Goal: Find contact information: Find contact information

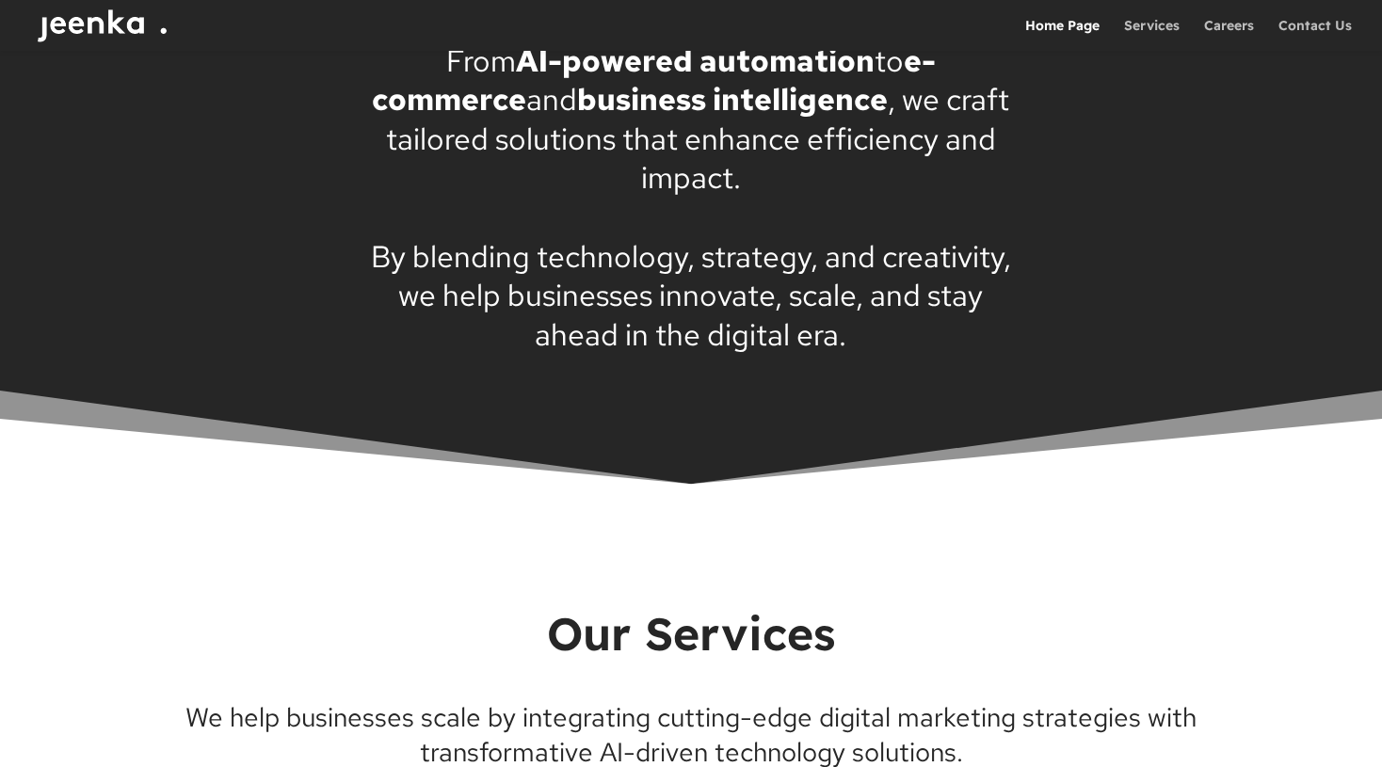
scroll to position [1709, 0]
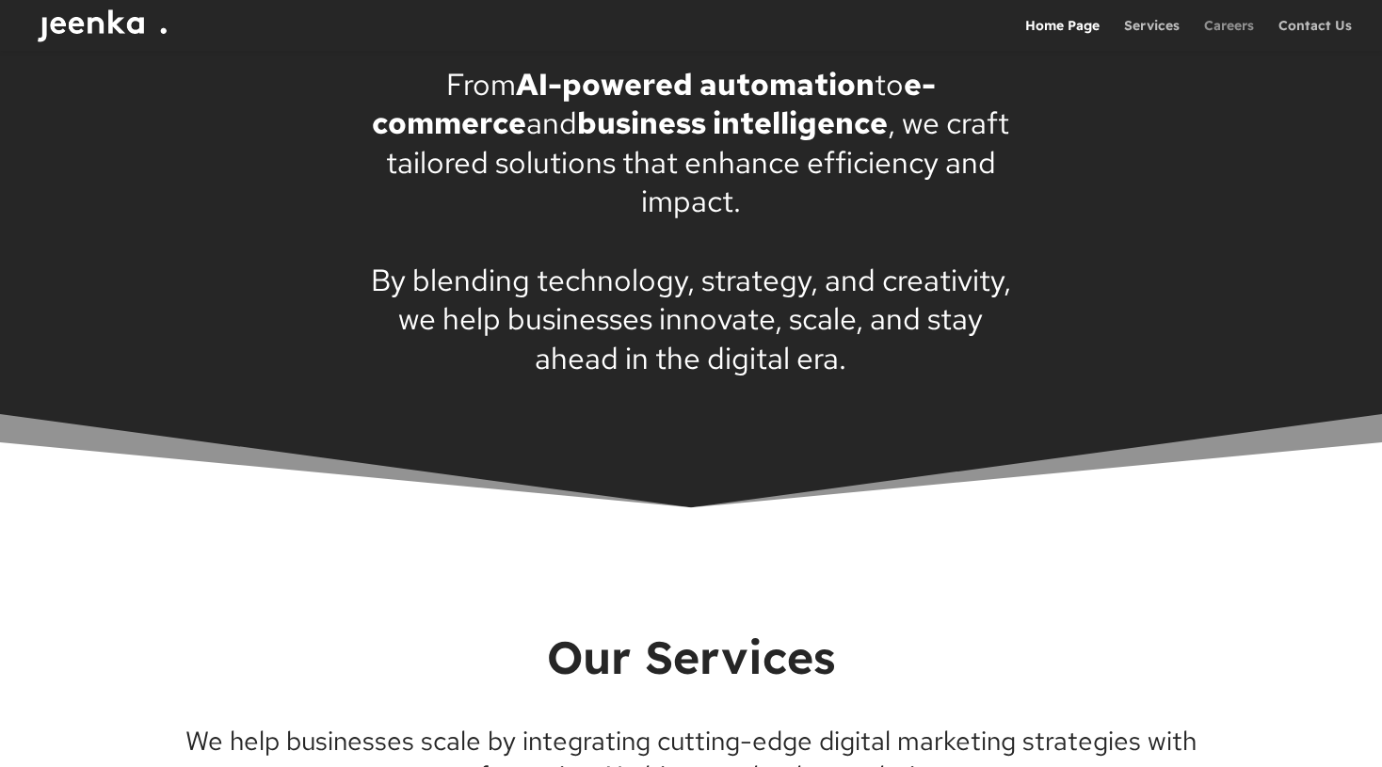
click at [1227, 33] on link "Careers" at bounding box center [1229, 35] width 50 height 32
click at [1305, 35] on link "Contact Us" at bounding box center [1314, 35] width 73 height 32
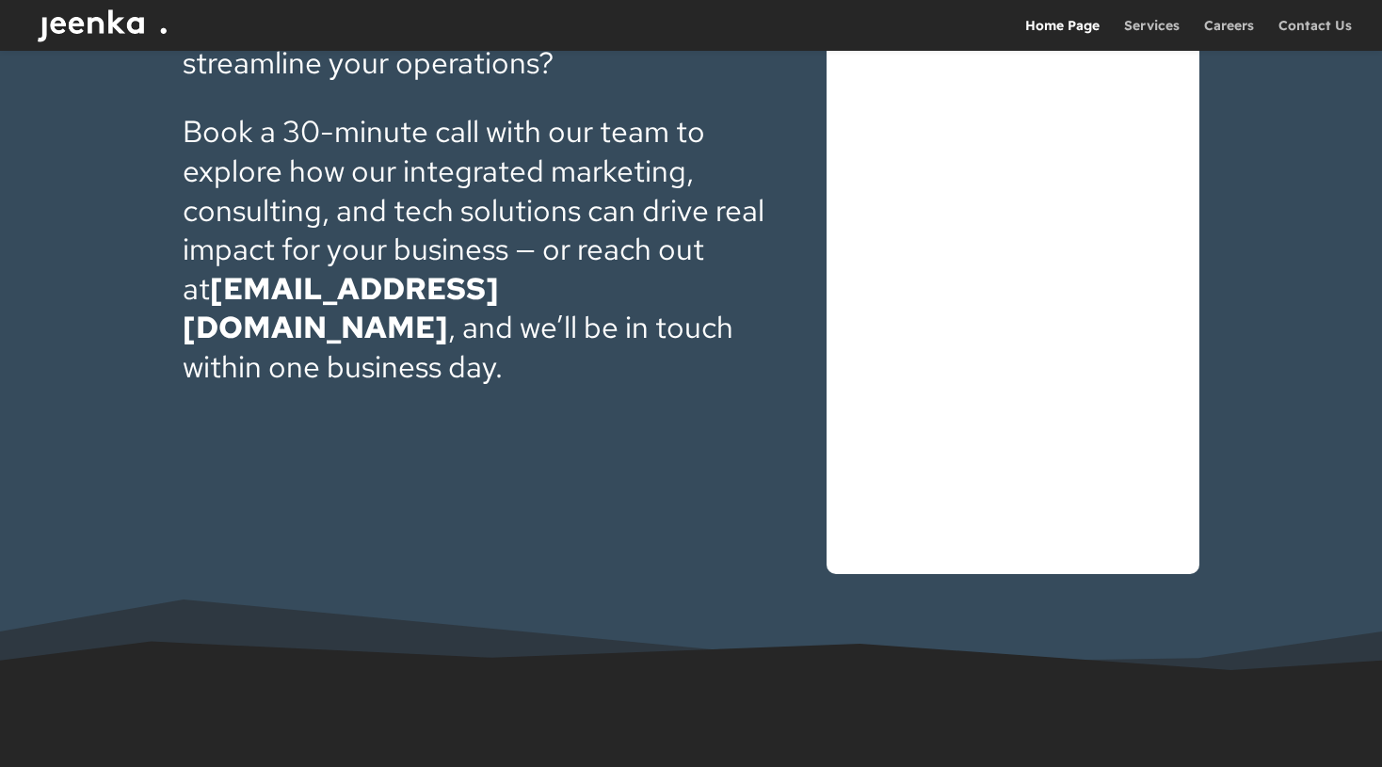
scroll to position [5949, 0]
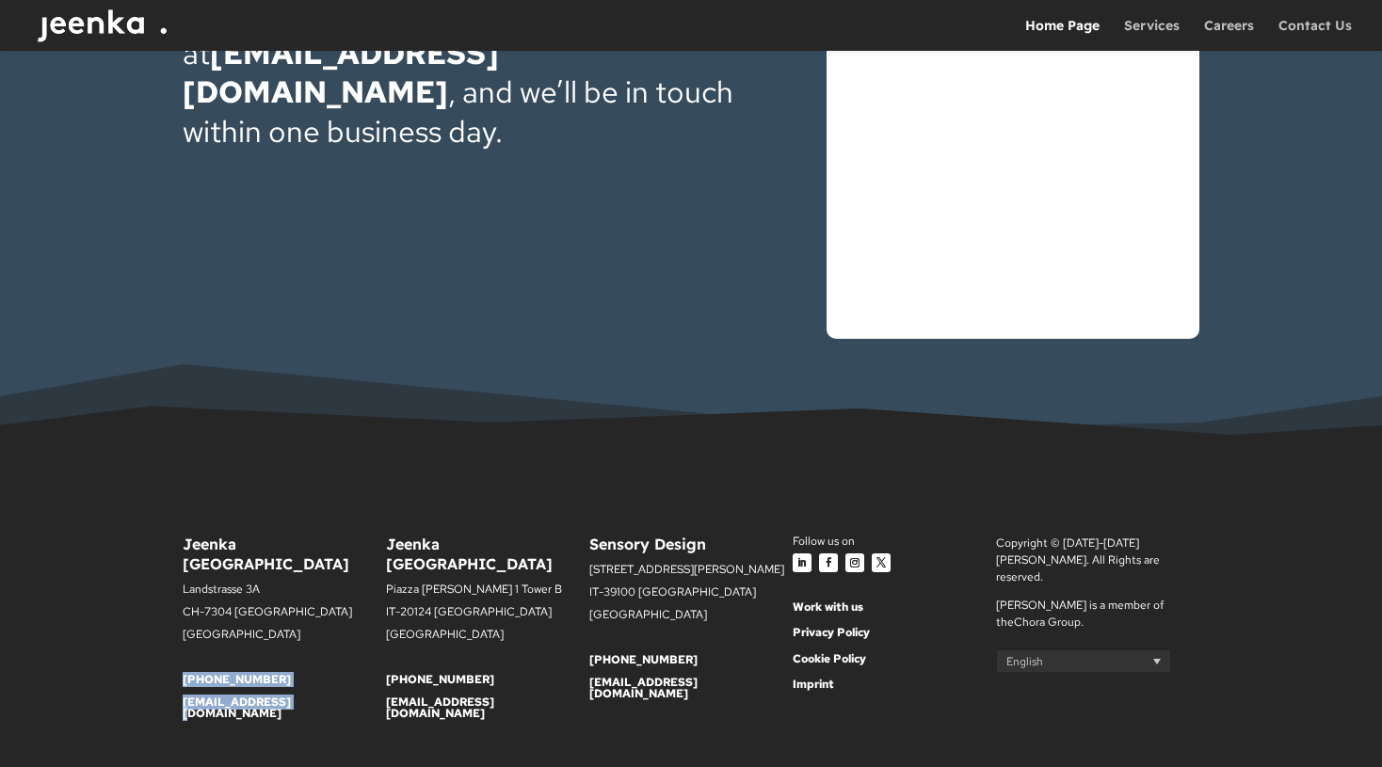
drag, startPoint x: 301, startPoint y: 688, endPoint x: 164, endPoint y: 638, distance: 146.2
click at [164, 638] on div "Jeenka [GEOGRAPHIC_DATA] [STREET_ADDRESS] [PHONE_NUMBER] [EMAIL_ADDRESS][DOMAIN…" at bounding box center [691, 636] width 1382 height 356
copy div "[PHONE_NUMBER] [EMAIL_ADDRESS][DOMAIN_NAME]"
click at [345, 743] on div "Jeenka [GEOGRAPHIC_DATA] [STREET_ADDRESS] [PHONE_NUMBER] [EMAIL_ADDRESS][DOMAIN…" at bounding box center [691, 636] width 1382 height 356
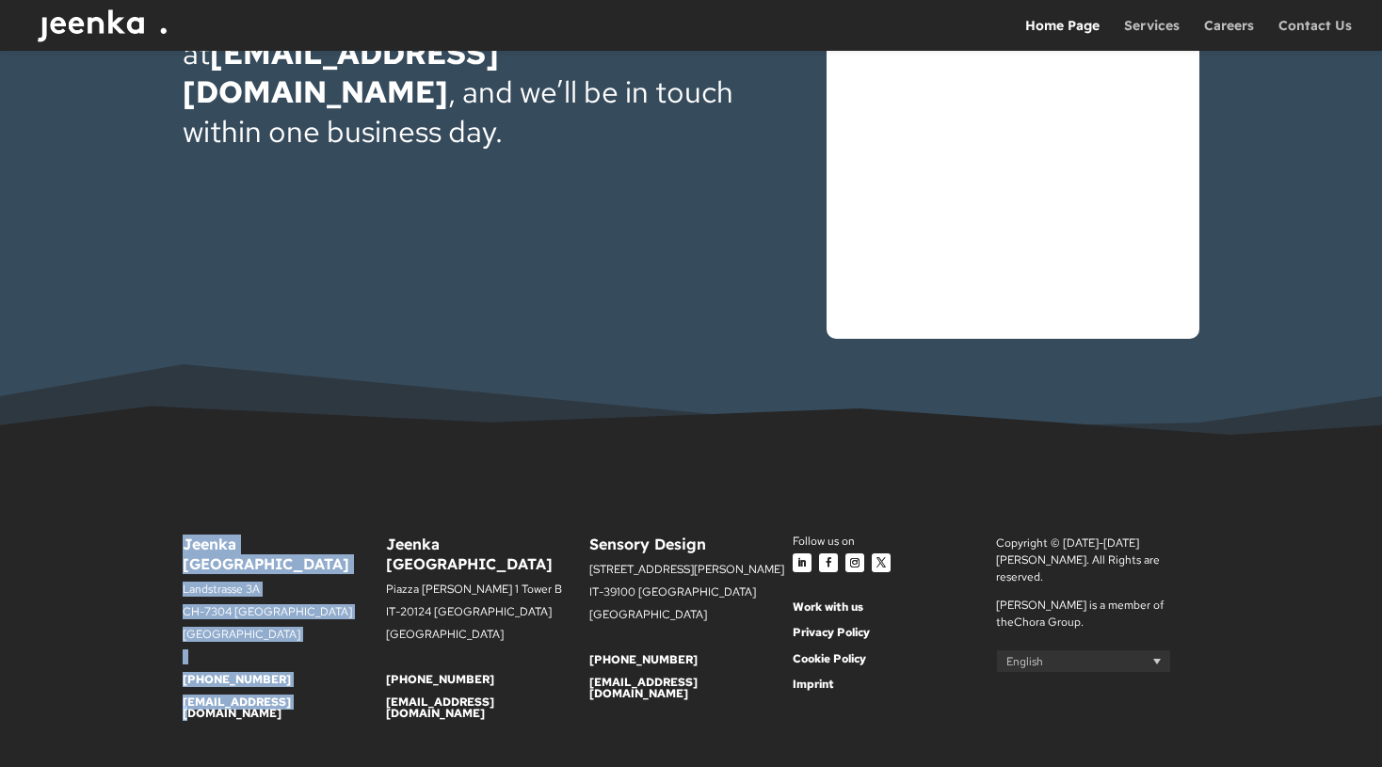
drag, startPoint x: 320, startPoint y: 708, endPoint x: 184, endPoint y: 503, distance: 246.5
click at [184, 509] on div "Jeenka [GEOGRAPHIC_DATA] [STREET_ADDRESS] [PHONE_NUMBER] [EMAIL_ADDRESS][DOMAIN…" at bounding box center [691, 636] width 1017 height 254
copy div "Jeenka [GEOGRAPHIC_DATA] [STREET_ADDRESS] [PHONE_NUMBER] [EMAIL_ADDRESS][DOMAIN…"
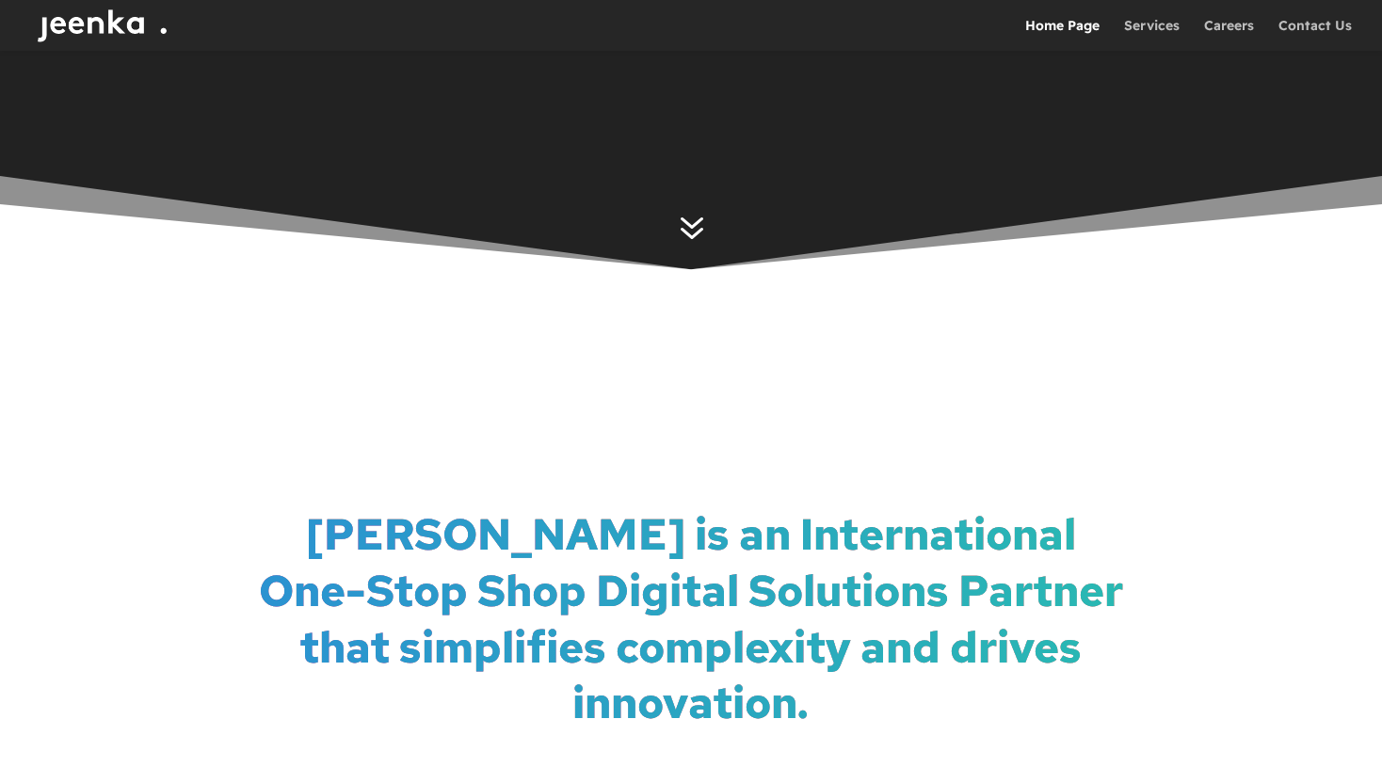
scroll to position [0, 0]
